Goal: Task Accomplishment & Management: Manage account settings

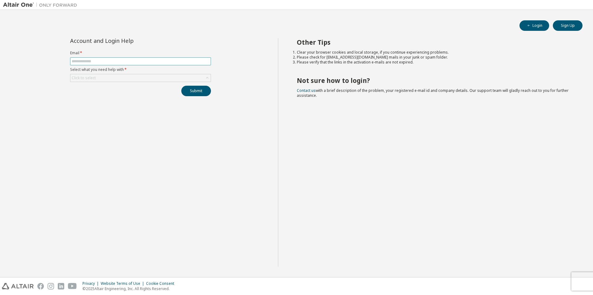
click at [102, 62] on input "text" at bounding box center [141, 61] width 138 height 5
type input "**********"
click at [123, 78] on div "Click to select" at bounding box center [140, 77] width 140 height 7
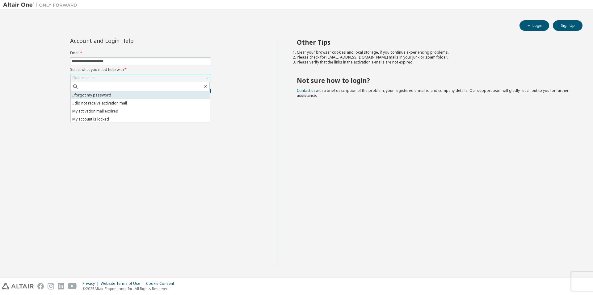
click at [111, 97] on li "I forgot my password" at bounding box center [140, 95] width 139 height 8
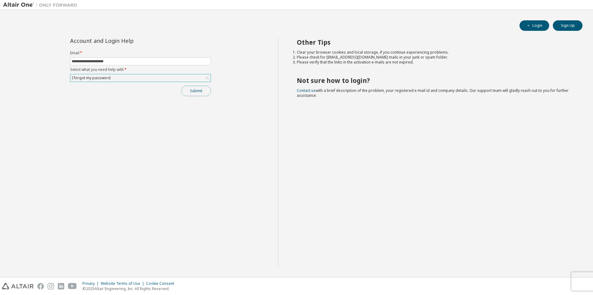
click at [196, 90] on button "Submit" at bounding box center [196, 91] width 30 height 10
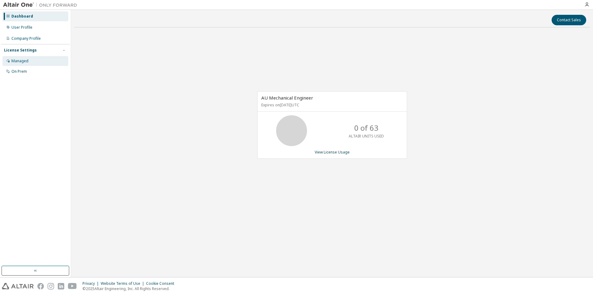
click at [21, 60] on div "Managed" at bounding box center [19, 61] width 17 height 5
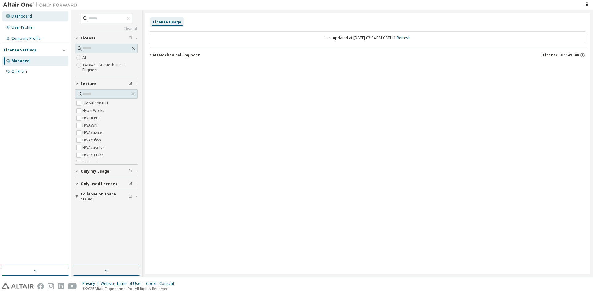
click at [22, 17] on div "Dashboard" at bounding box center [21, 16] width 20 height 5
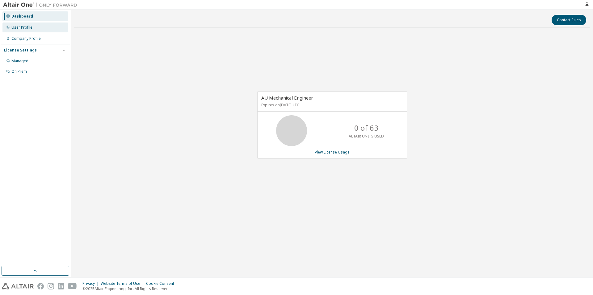
click at [30, 30] on div "User Profile" at bounding box center [35, 28] width 66 height 10
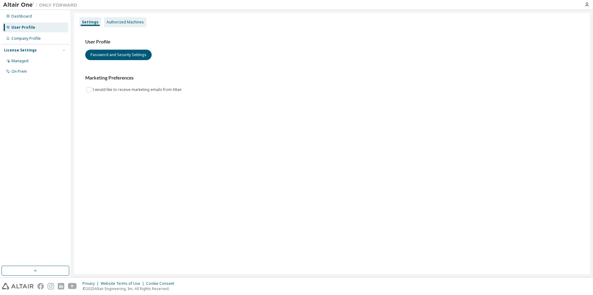
click at [127, 23] on div "Authorized Machines" at bounding box center [124, 22] width 37 height 5
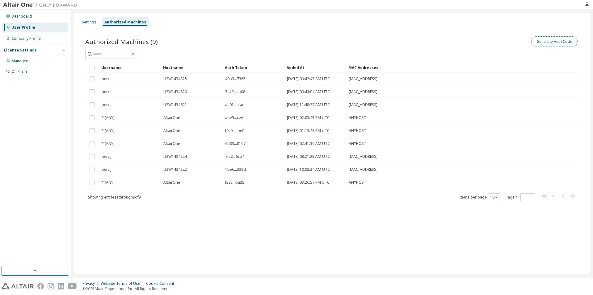
click at [558, 42] on button "Generate Auth Code" at bounding box center [554, 41] width 46 height 10
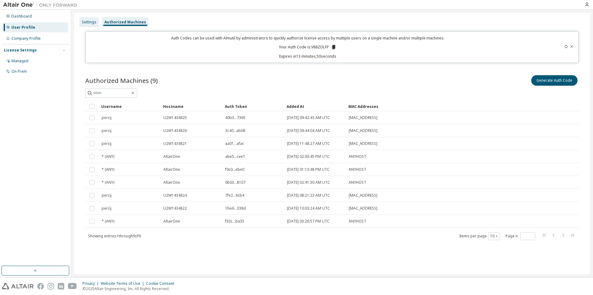
click at [90, 23] on div "Settings" at bounding box center [89, 22] width 15 height 5
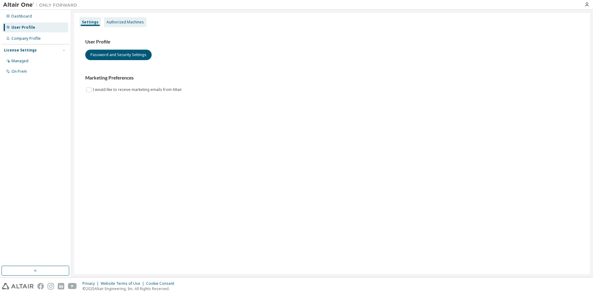
click at [121, 22] on div "Authorized Machines" at bounding box center [124, 22] width 37 height 5
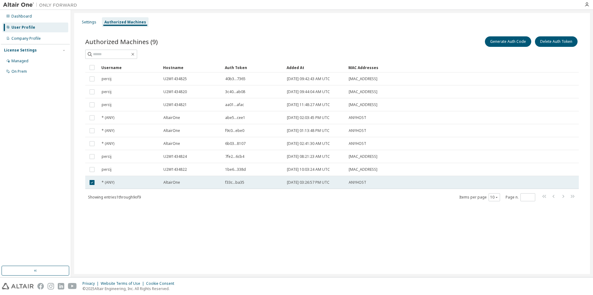
click at [173, 183] on span "AltairOne" at bounding box center [171, 182] width 17 height 5
click at [295, 182] on span "2025-09-02 03:26:57 PM UTC" at bounding box center [308, 182] width 43 height 5
click at [176, 184] on span "AltairOne" at bounding box center [171, 182] width 17 height 5
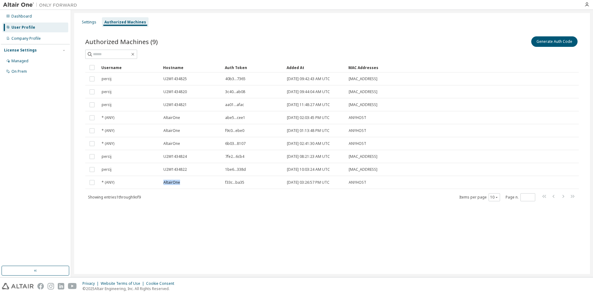
click at [176, 184] on span "AltairOne" at bounding box center [171, 182] width 17 height 5
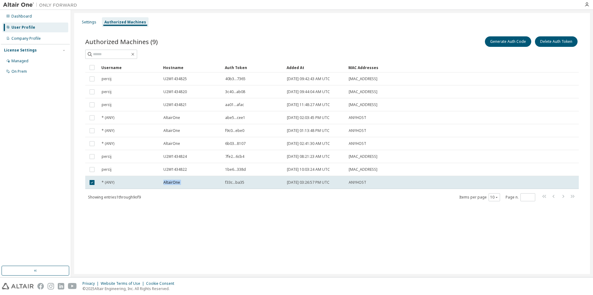
click at [176, 184] on span "AltairOne" at bounding box center [171, 182] width 17 height 5
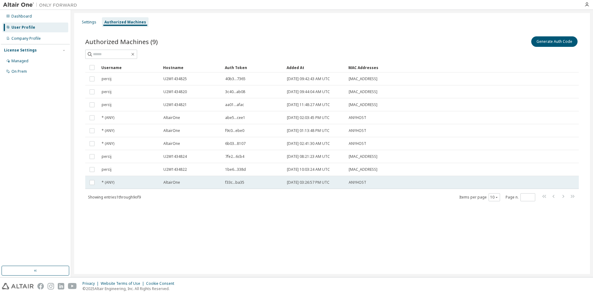
drag, startPoint x: 112, startPoint y: 185, endPoint x: 102, endPoint y: 183, distance: 10.4
click at [102, 183] on span "* (ANY)" at bounding box center [108, 182] width 13 height 5
click at [359, 184] on span "ANYHOST" at bounding box center [357, 182] width 18 height 5
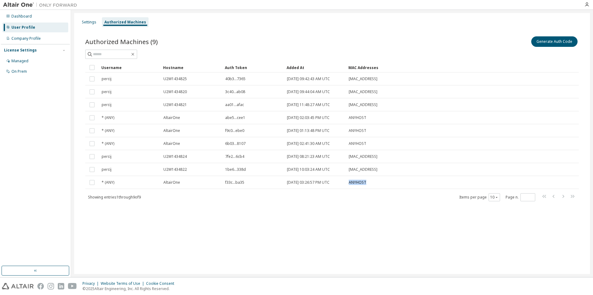
click at [359, 184] on span "ANYHOST" at bounding box center [357, 182] width 18 height 5
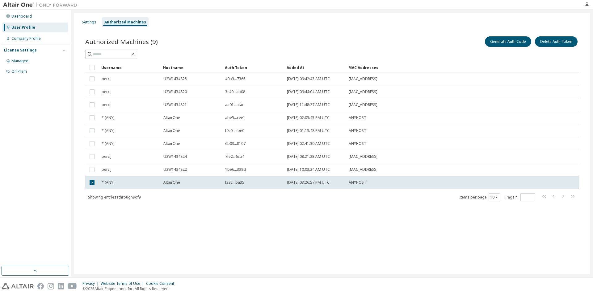
click at [359, 184] on span "ANYHOST" at bounding box center [357, 182] width 18 height 5
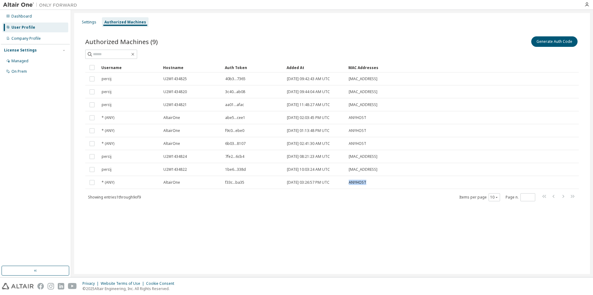
click at [359, 184] on span "ANYHOST" at bounding box center [357, 182] width 18 height 5
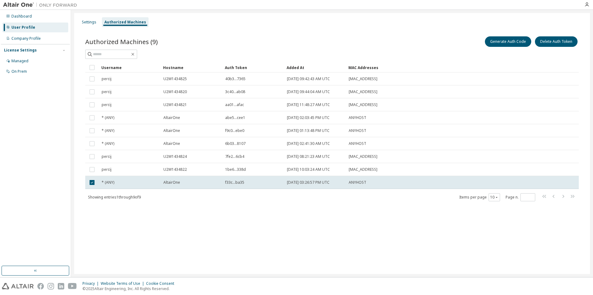
drag, startPoint x: 359, startPoint y: 184, endPoint x: 316, endPoint y: 200, distance: 45.3
click at [316, 200] on div "Showing entries 1 through 9 of 9 Items per page 10 Page n. *" at bounding box center [331, 197] width 493 height 9
drag, startPoint x: 201, startPoint y: 201, endPoint x: 196, endPoint y: 200, distance: 5.3
click at [201, 201] on div "Showing entries 1 through 9 of 9 Items per page 10 Page n. *" at bounding box center [331, 197] width 493 height 9
click at [122, 185] on div "* (ANY)" at bounding box center [130, 182] width 56 height 5
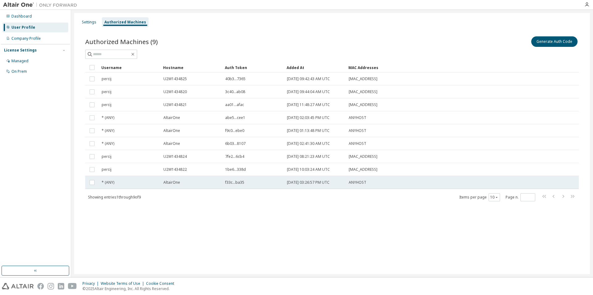
click at [111, 183] on span "* (ANY)" at bounding box center [108, 182] width 13 height 5
click at [243, 182] on span "f33c...ba35" at bounding box center [234, 182] width 19 height 5
click at [314, 181] on span "2025-09-02 03:26:57 PM UTC" at bounding box center [308, 182] width 43 height 5
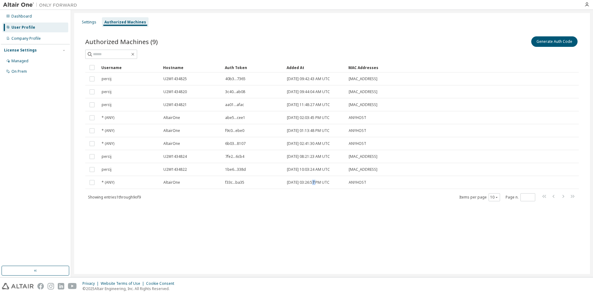
click at [314, 181] on span "2025-09-02 03:26:57 PM UTC" at bounding box center [308, 182] width 43 height 5
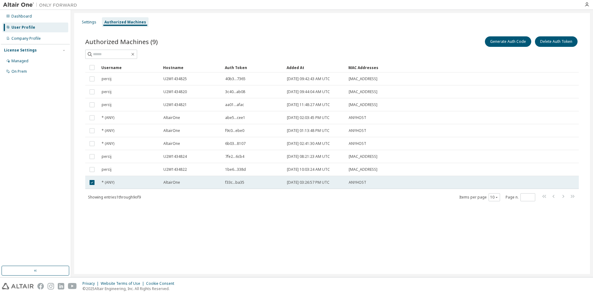
click at [361, 183] on span "ANYHOST" at bounding box center [357, 182] width 18 height 5
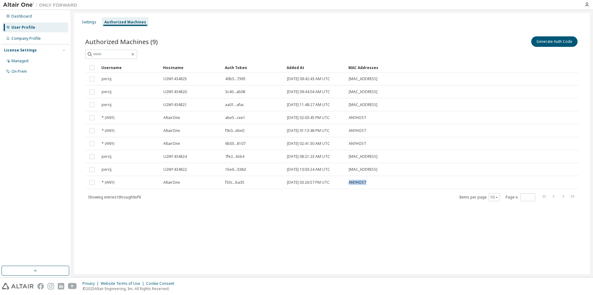
click at [361, 183] on span "ANYHOST" at bounding box center [357, 182] width 18 height 5
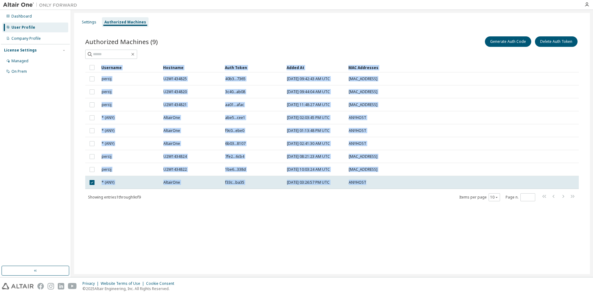
click at [361, 183] on span "ANYHOST" at bounding box center [357, 182] width 18 height 5
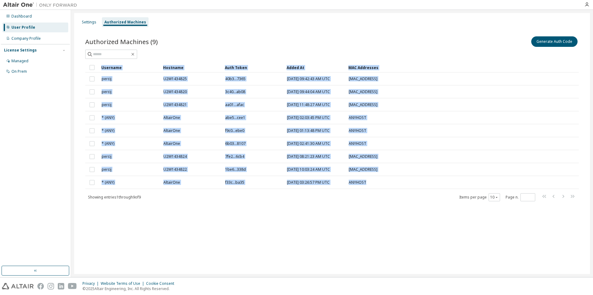
click at [361, 183] on span "ANYHOST" at bounding box center [357, 182] width 18 height 5
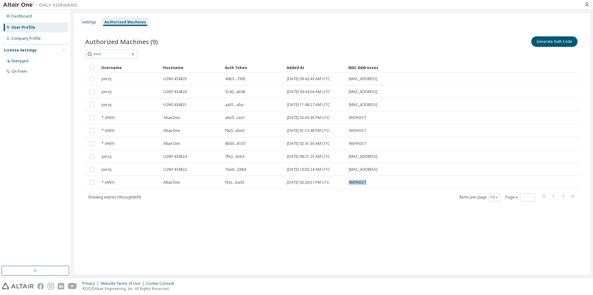
click at [361, 183] on span "ANYHOST" at bounding box center [357, 182] width 18 height 5
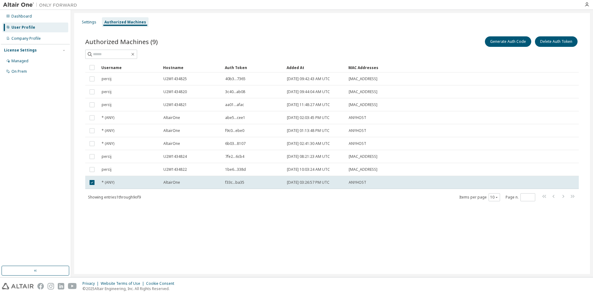
click at [219, 216] on div "Authorized Machines (9) Generate Auth Code Delete Auth Token Clear Load Save Sa…" at bounding box center [332, 123] width 508 height 190
drag, startPoint x: 174, startPoint y: 184, endPoint x: 183, endPoint y: 205, distance: 22.9
click at [183, 206] on div "Authorized Machines (9) Generate Auth Code Delete Auth Token Clear Load Save Sa…" at bounding box center [332, 123] width 508 height 190
click at [26, 74] on div "On Prem" at bounding box center [35, 72] width 66 height 10
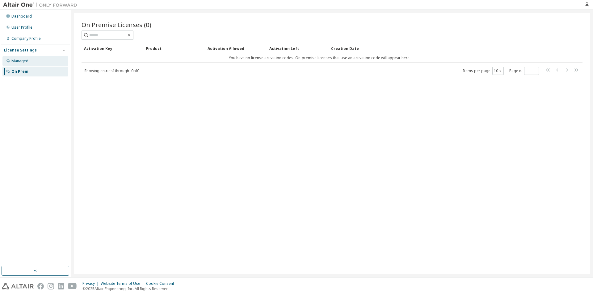
click at [20, 61] on div "Managed" at bounding box center [19, 61] width 17 height 5
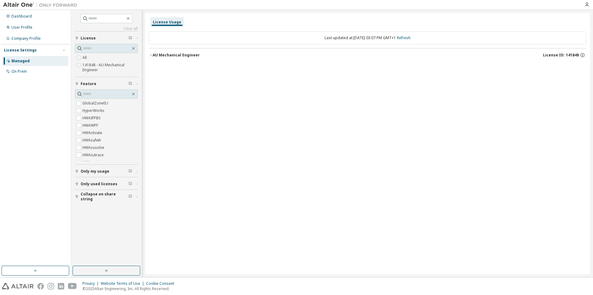
click at [16, 50] on div "License Settings" at bounding box center [20, 50] width 33 height 5
click at [18, 37] on div "Company Profile" at bounding box center [25, 38] width 29 height 5
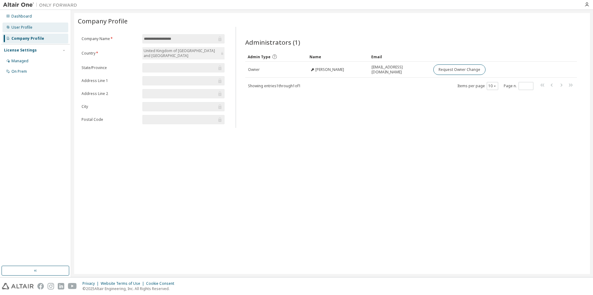
click at [18, 28] on div "User Profile" at bounding box center [21, 27] width 21 height 5
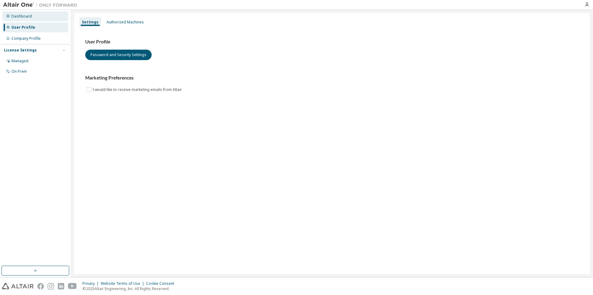
click at [20, 16] on div "Dashboard" at bounding box center [21, 16] width 20 height 5
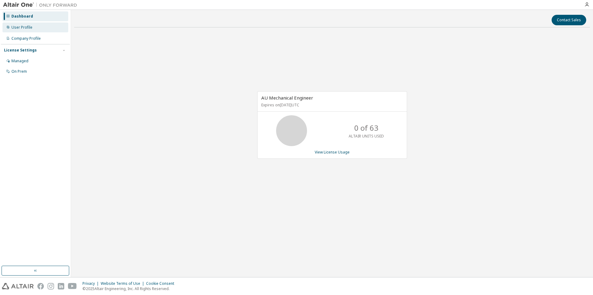
click at [25, 26] on div "User Profile" at bounding box center [21, 27] width 21 height 5
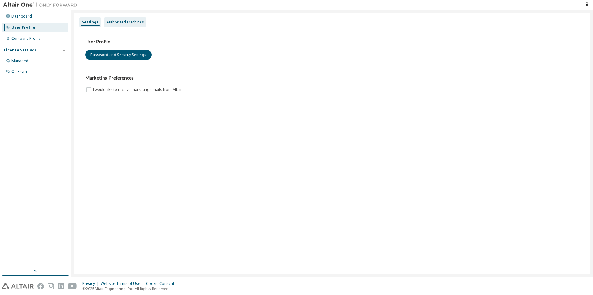
click at [123, 19] on div "Authorized Machines" at bounding box center [125, 22] width 42 height 10
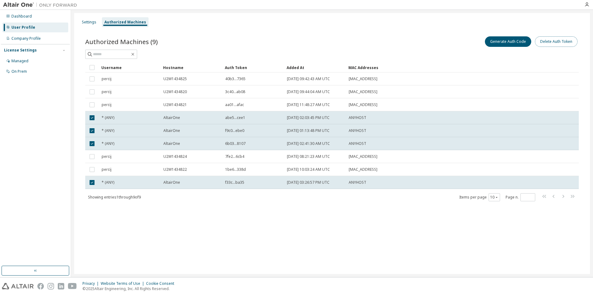
click at [555, 45] on button "Delete Auth Token" at bounding box center [556, 41] width 43 height 10
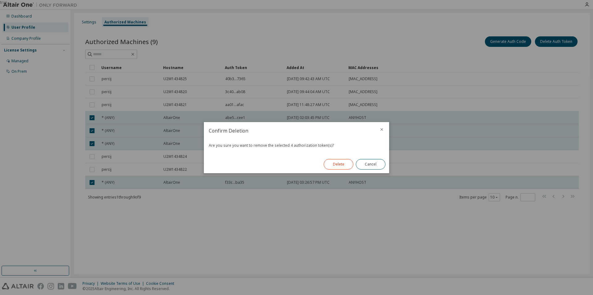
click at [342, 164] on button "Delete" at bounding box center [338, 164] width 30 height 10
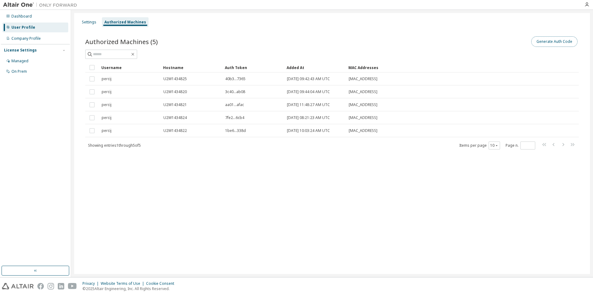
click at [544, 45] on button "Generate Auth Code" at bounding box center [554, 41] width 46 height 10
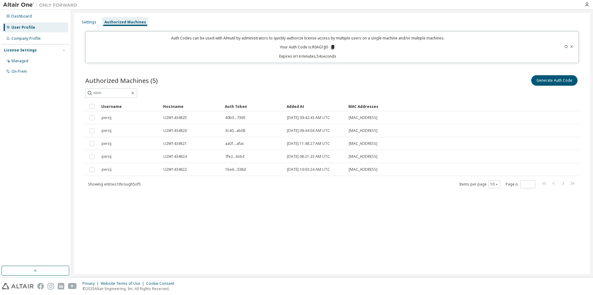
click at [333, 47] on icon at bounding box center [332, 47] width 3 height 4
click at [341, 198] on div "Authorized Machines (5) Generate Auth Code Clear Load Save Save As Field Operat…" at bounding box center [332, 136] width 508 height 138
click at [232, 240] on div "Settings Authorized Machines Auth Codes can be used with Almutil by administrat…" at bounding box center [331, 143] width 515 height 261
click at [105, 254] on div "Settings Authorized Machines Auth Codes can be used with Almutil by administrat…" at bounding box center [331, 143] width 515 height 261
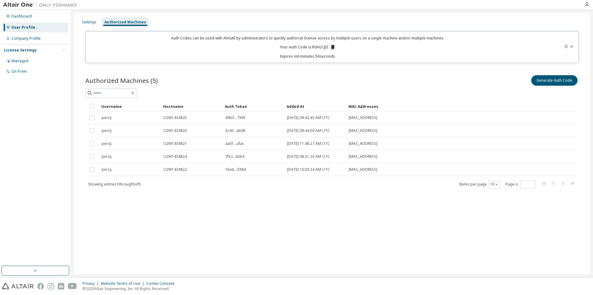
click at [123, 236] on div "Settings Authorized Machines Auth Codes can be used with Almutil by administrat…" at bounding box center [331, 143] width 515 height 261
